Goal: Understand site structure: Grasp the organization and layout of the website

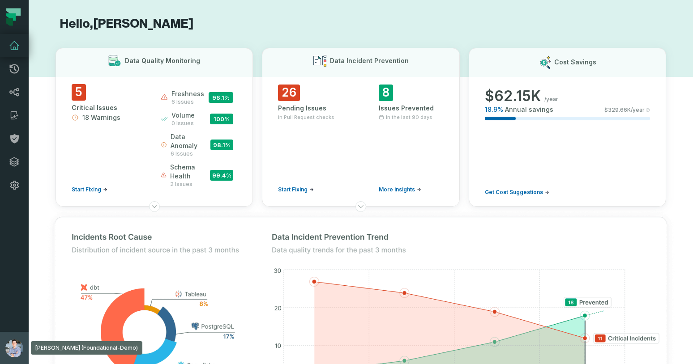
click at [15, 343] on img "button" at bounding box center [14, 349] width 18 height 18
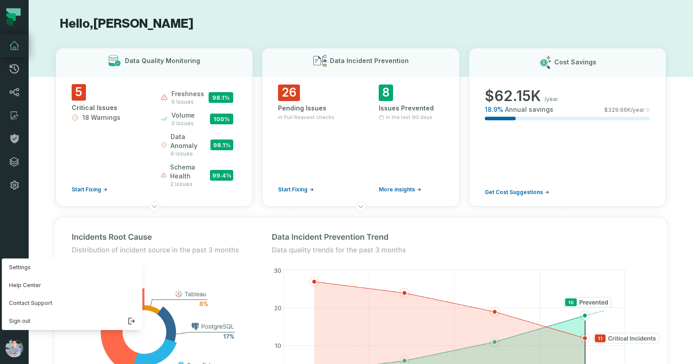
click at [12, 213] on nav "Pull Requests Dashboard Lineage Catalog Policies Integrations Settings Alon Naf…" at bounding box center [14, 182] width 29 height 364
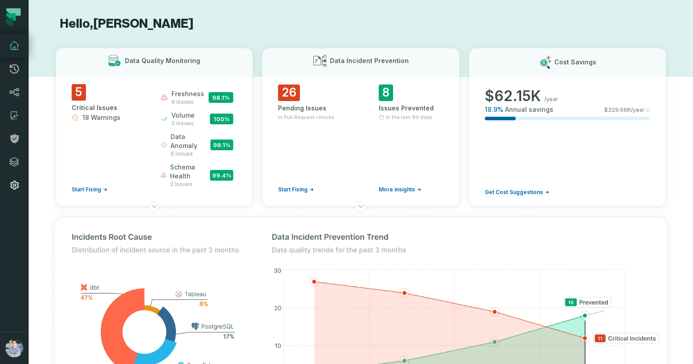
click at [12, 187] on icon at bounding box center [14, 185] width 9 height 9
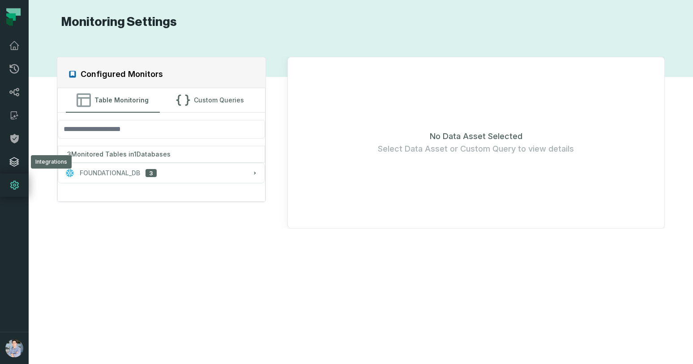
click at [13, 162] on icon at bounding box center [14, 162] width 9 height 9
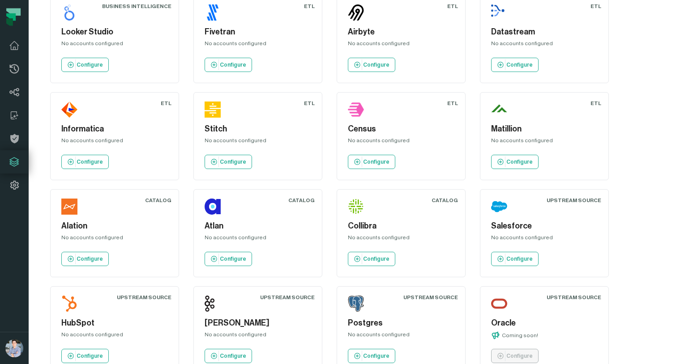
scroll to position [628, 0]
click at [256, 220] on div "Atlan No accounts configured Configure" at bounding box center [258, 233] width 114 height 73
click at [242, 235] on div "No accounts configured" at bounding box center [257, 239] width 106 height 11
click at [230, 255] on link "Configure" at bounding box center [227, 259] width 47 height 14
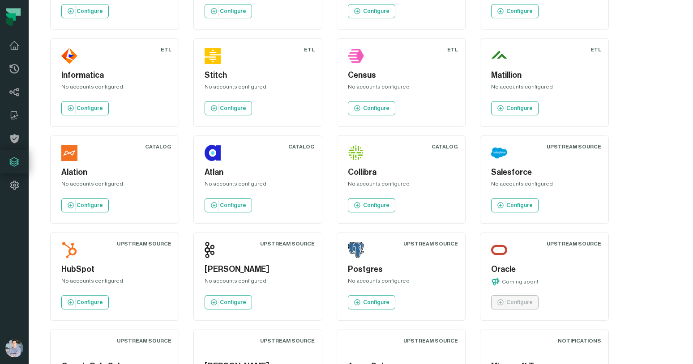
scroll to position [690, 0]
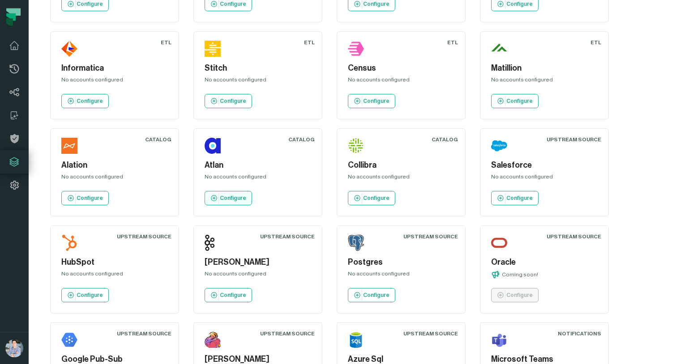
click at [228, 199] on p "Configure" at bounding box center [233, 198] width 26 height 7
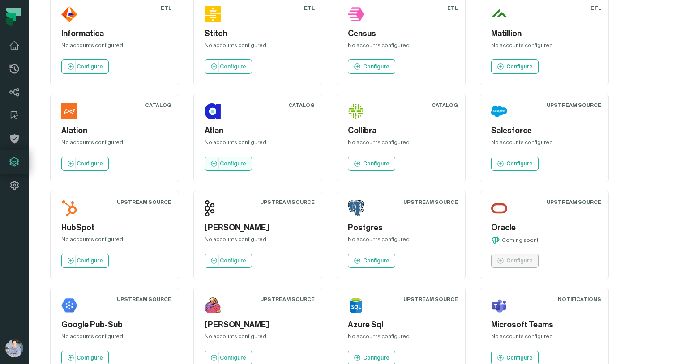
scroll to position [726, 0]
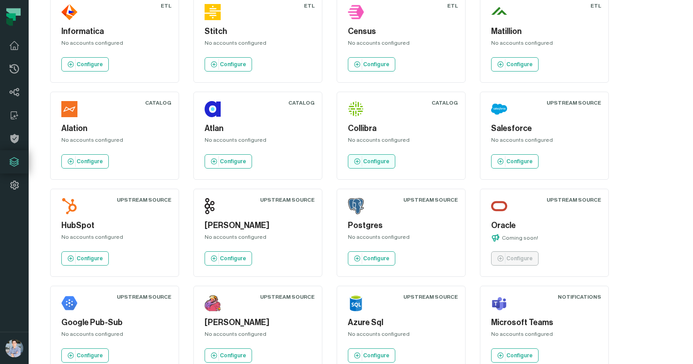
click at [367, 163] on p "Configure" at bounding box center [376, 161] width 26 height 7
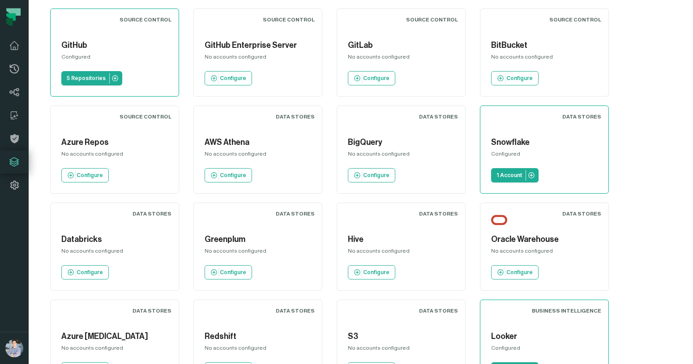
scroll to position [0, 0]
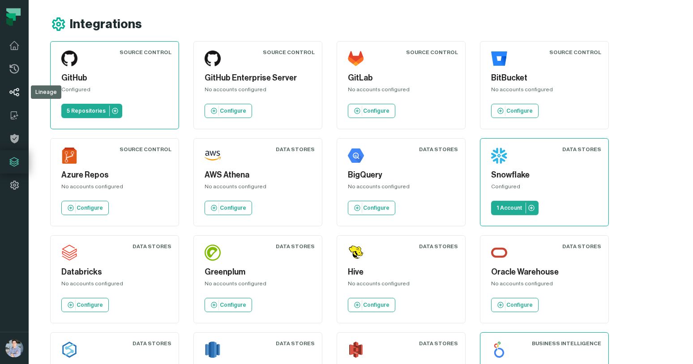
click at [13, 93] on icon at bounding box center [14, 92] width 11 height 11
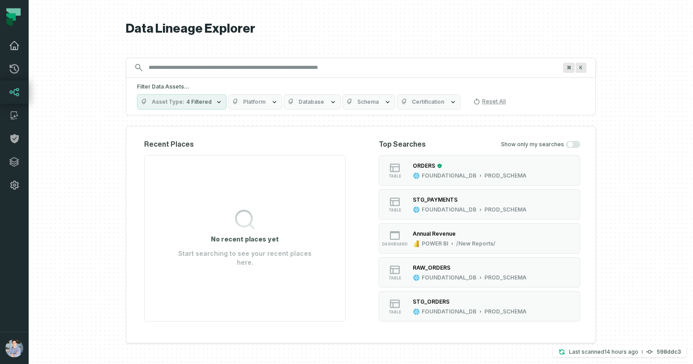
click at [12, 44] on icon at bounding box center [14, 45] width 11 height 11
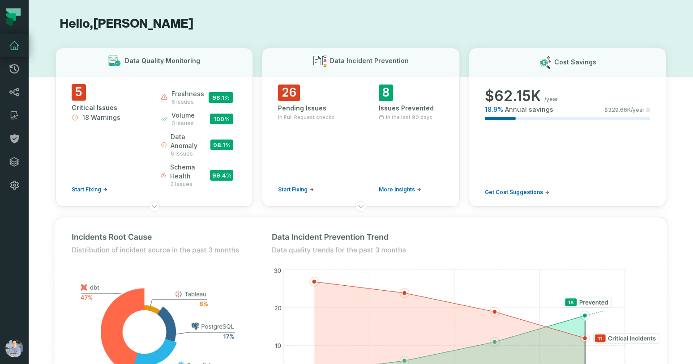
click at [13, 7] on icon at bounding box center [13, 17] width 27 height 27
